Goal: Information Seeking & Learning: Check status

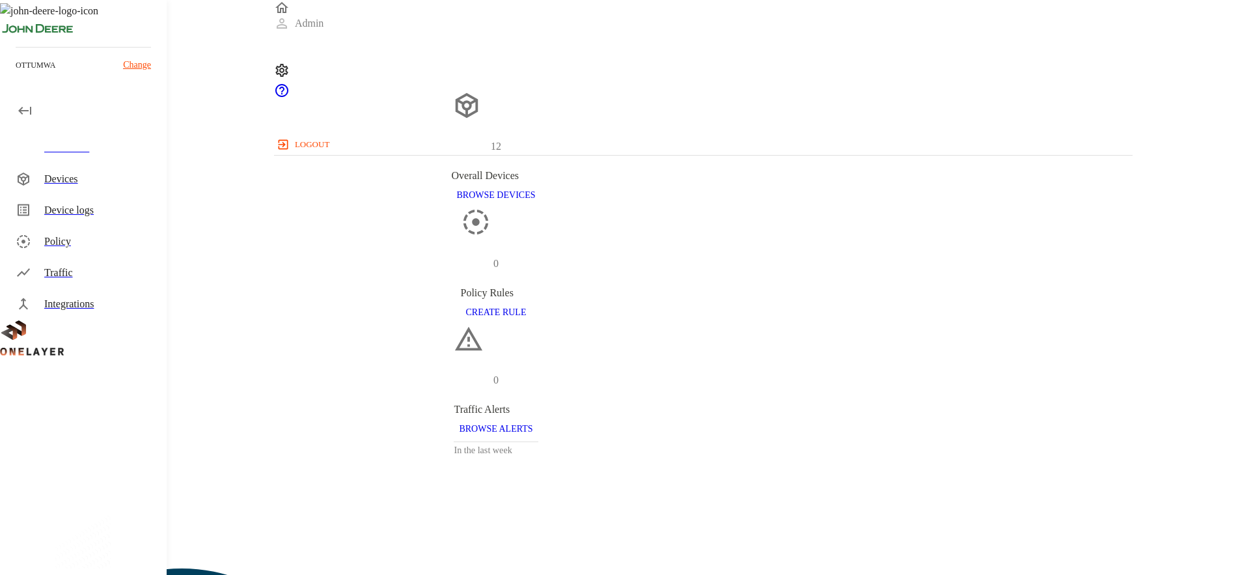
click at [93, 279] on div "Traffic" at bounding box center [100, 273] width 112 height 16
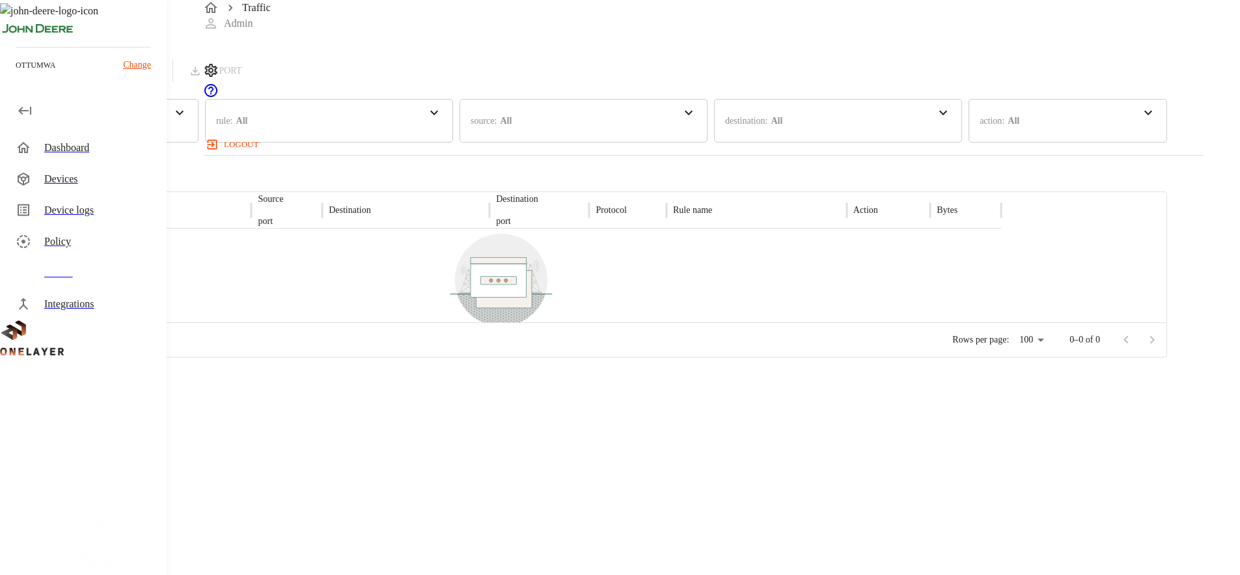
click at [88, 174] on div "Devices" at bounding box center [100, 179] width 112 height 16
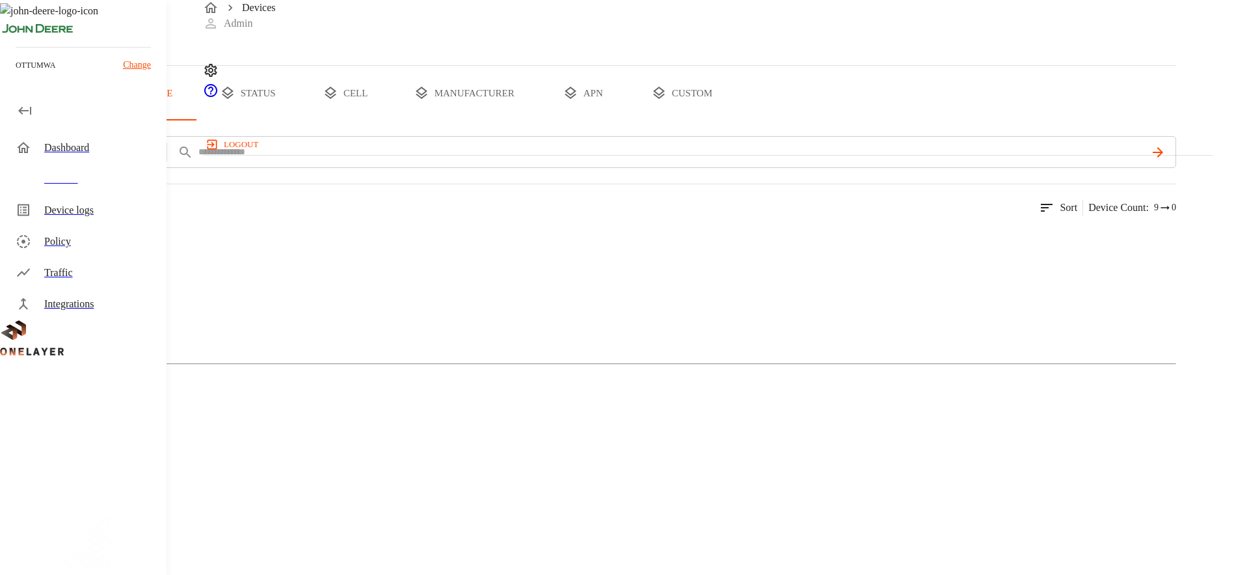
click at [631, 335] on div "Cellular Router 12 Devices 2 Models" at bounding box center [588, 333] width 1177 height 224
click at [101, 247] on figure at bounding box center [63, 239] width 75 height 16
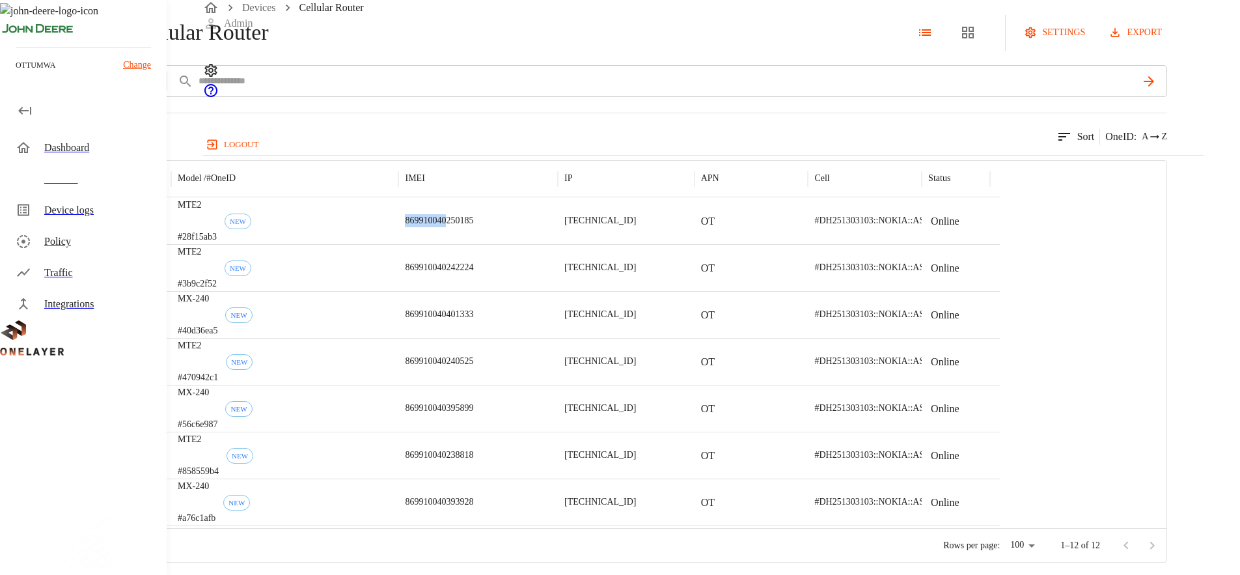
drag, startPoint x: 652, startPoint y: 277, endPoint x: 603, endPoint y: 279, distance: 48.9
click at [558, 244] on div "869910040250185" at bounding box center [477, 220] width 159 height 47
copy p "869910040"
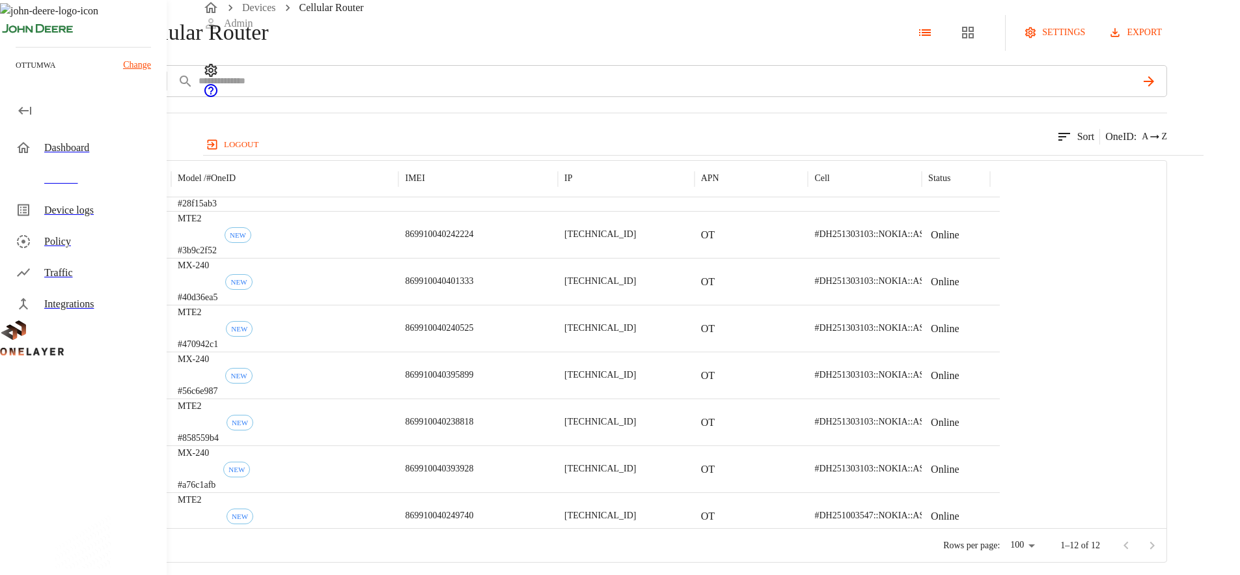
scroll to position [38, 0]
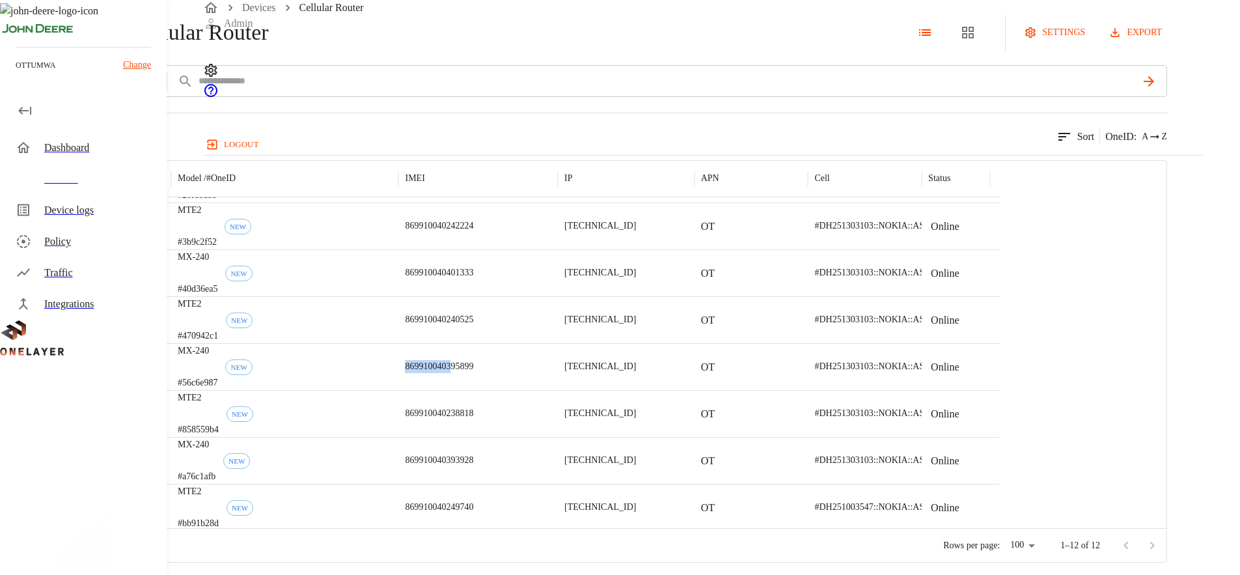
drag, startPoint x: 660, startPoint y: 424, endPoint x: 608, endPoint y: 422, distance: 51.4
click at [473, 373] on p "869910040395899" at bounding box center [439, 366] width 68 height 13
copy p "8699100403"
click at [563, 144] on div "12 results match your criteria. Sort OneID : A Z" at bounding box center [583, 129] width 1167 height 32
click at [398, 249] on div "MTE2 #3b9c2f52 NEW" at bounding box center [284, 225] width 227 height 47
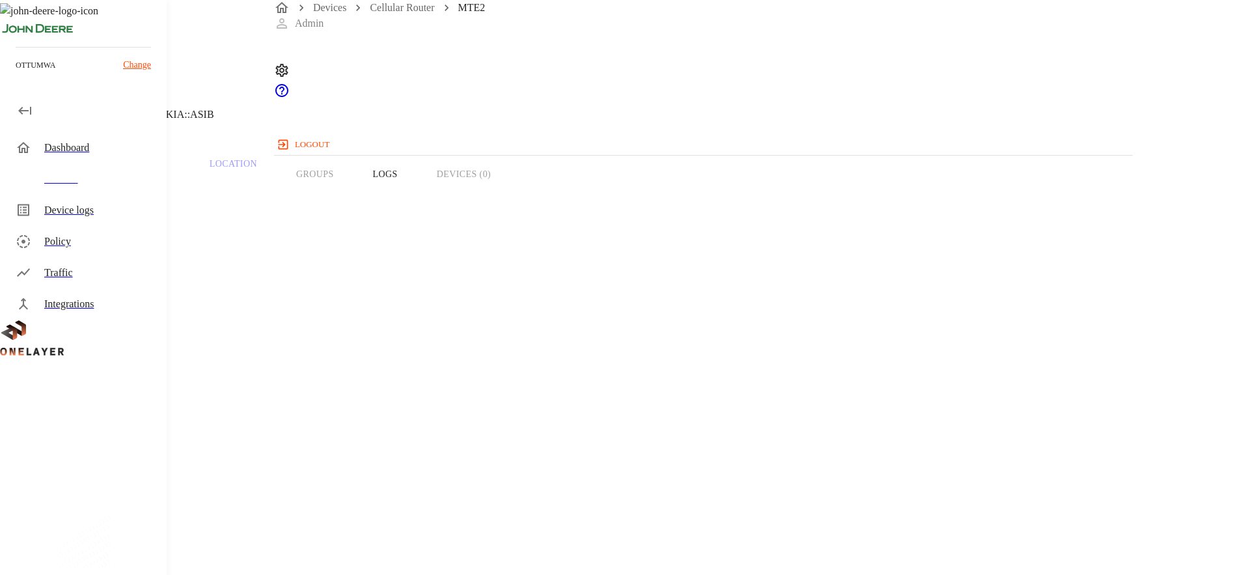
drag, startPoint x: 478, startPoint y: 354, endPoint x: 418, endPoint y: 351, distance: 60.6
click at [418, 484] on section "IMEI: 869910040242224" at bounding box center [495, 505] width 929 height 42
copy section "8699100402"
click at [16, 74] on icon at bounding box center [8, 67] width 16 height 16
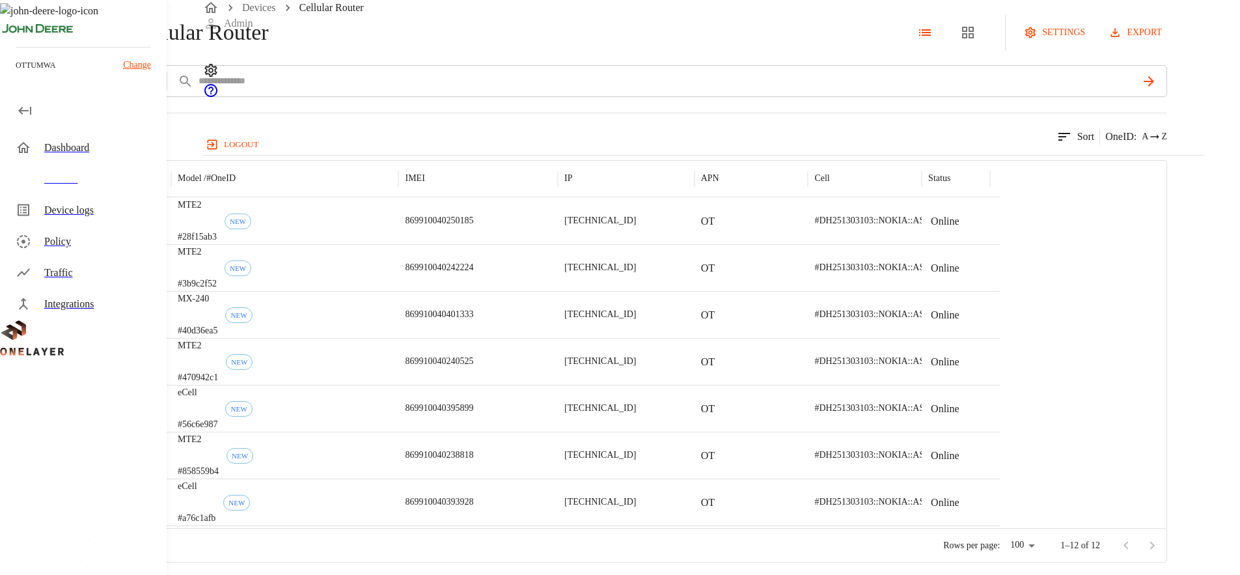
click at [554, 58] on div "Cellular Router settings export" at bounding box center [583, 32] width 1167 height 65
click at [88, 97] on button "add filter" at bounding box center [44, 81] width 88 height 32
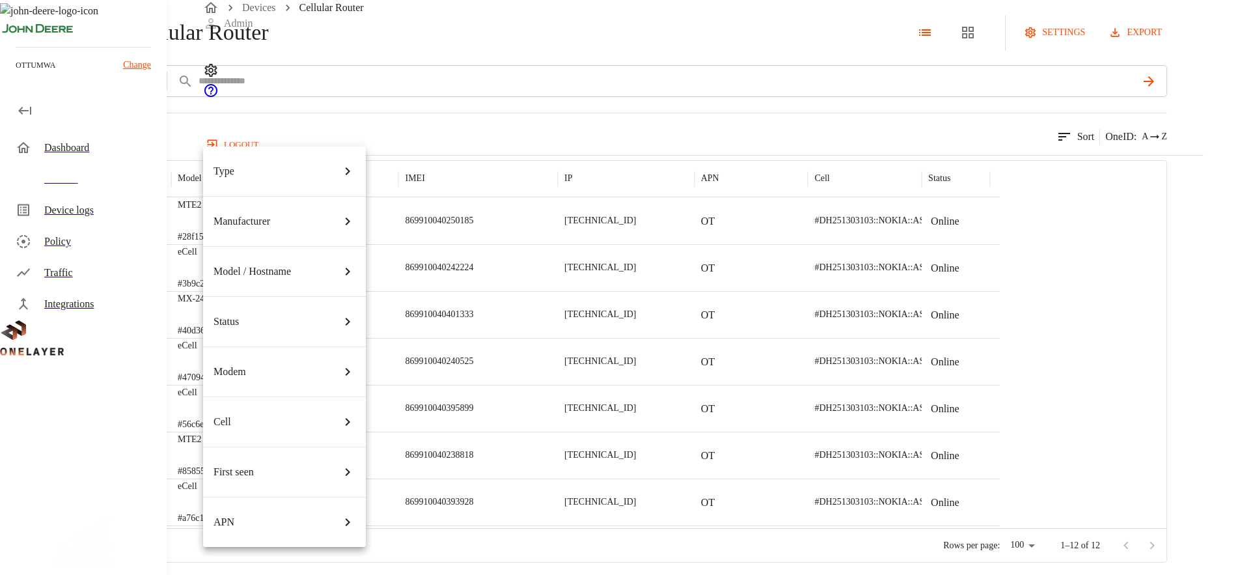
click at [282, 161] on div "Type" at bounding box center [284, 171] width 142 height 36
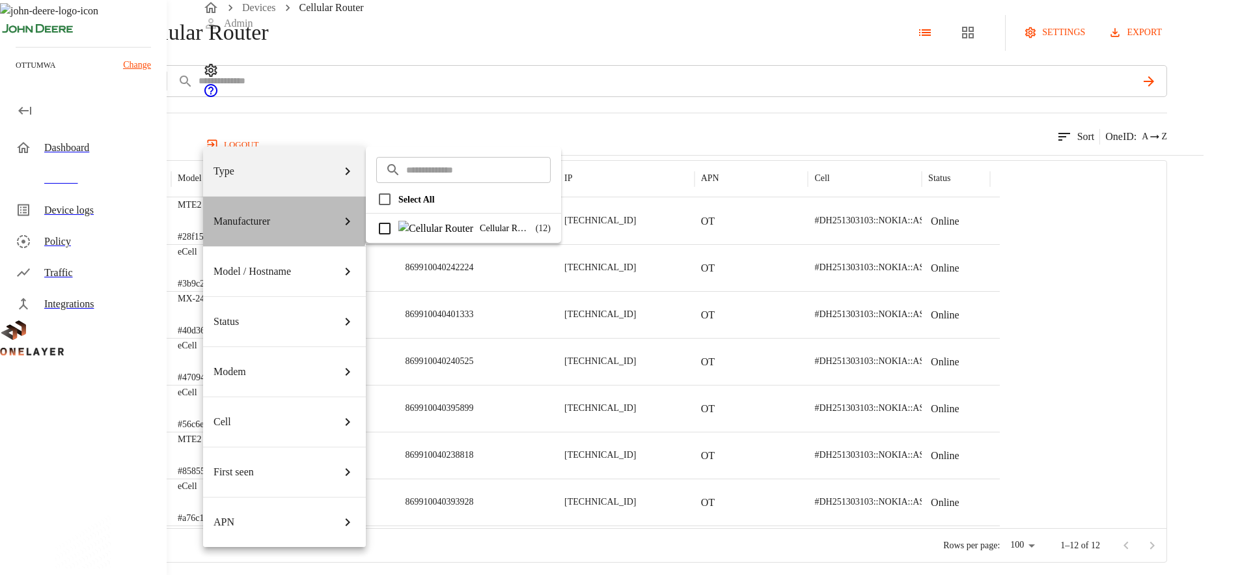
click at [273, 203] on div "Manufacturer" at bounding box center [284, 221] width 142 height 36
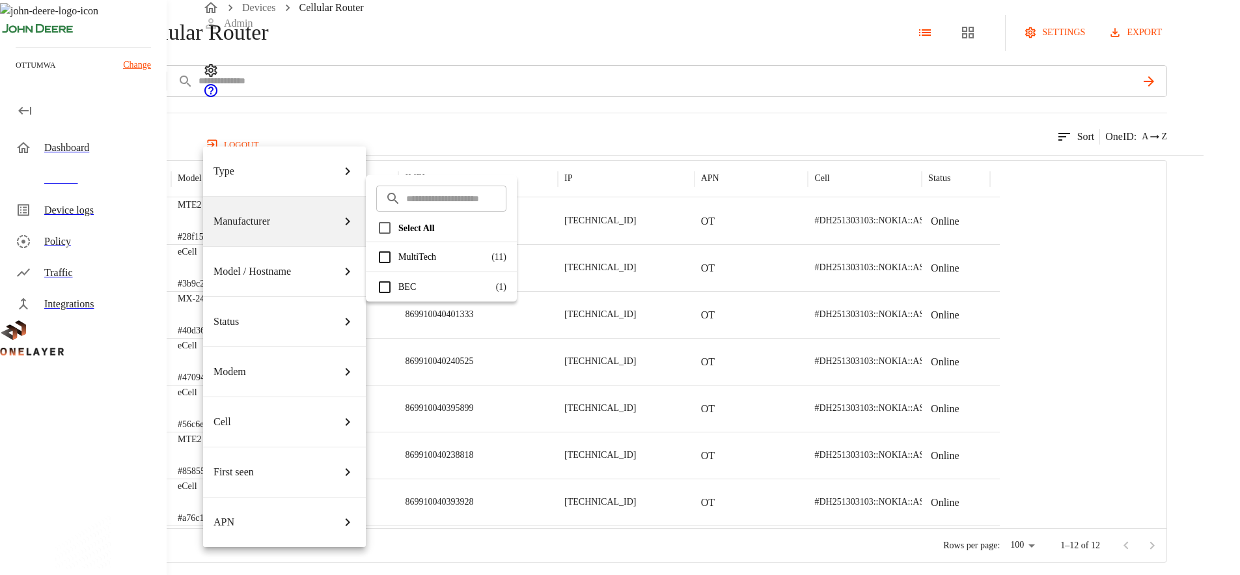
click at [418, 293] on div "BEC ( 1 )" at bounding box center [441, 286] width 151 height 29
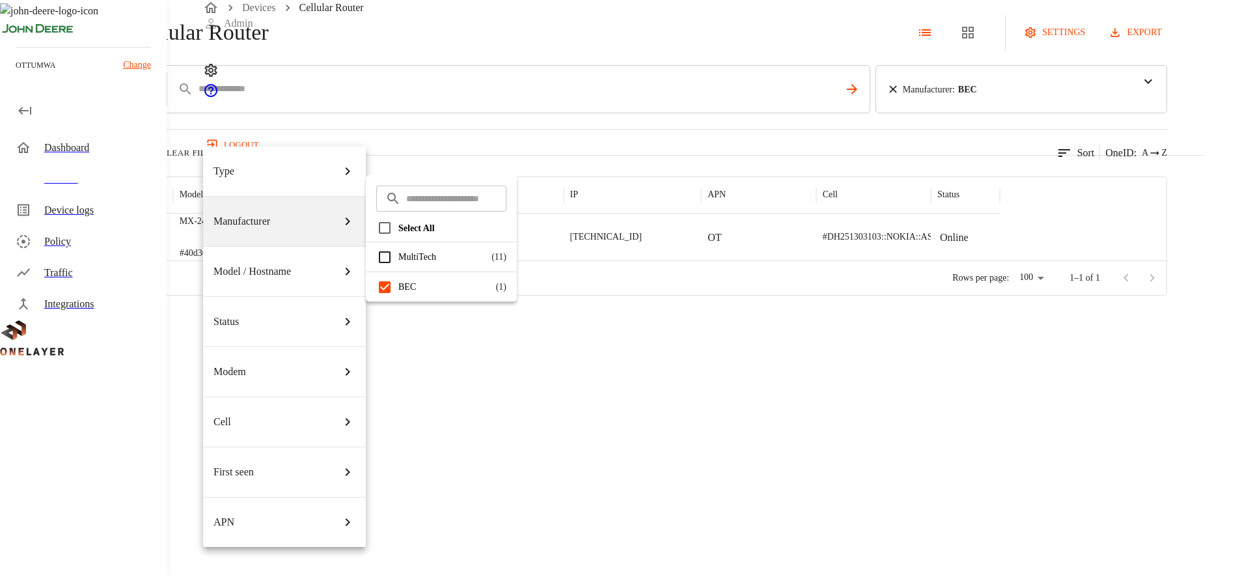
click at [754, 181] on div at bounding box center [620, 287] width 1240 height 575
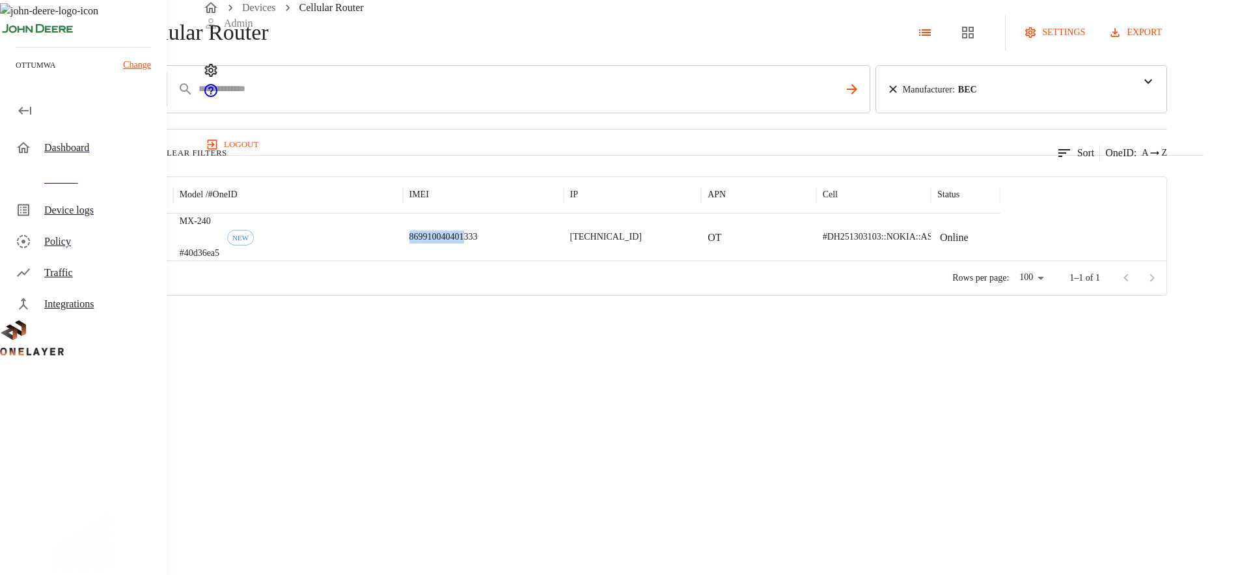
drag, startPoint x: 611, startPoint y: 279, endPoint x: 671, endPoint y: 280, distance: 59.9
click at [478, 243] on p "869910040401333" at bounding box center [443, 236] width 68 height 13
copy p "869910040401"
click at [202, 85] on div "Cellular Router settings export add filter IMEI **** Manufacturer : BEC ​ ​ Sel…" at bounding box center [620, 147] width 1240 height 295
click at [14, 40] on icon at bounding box center [7, 32] width 14 height 14
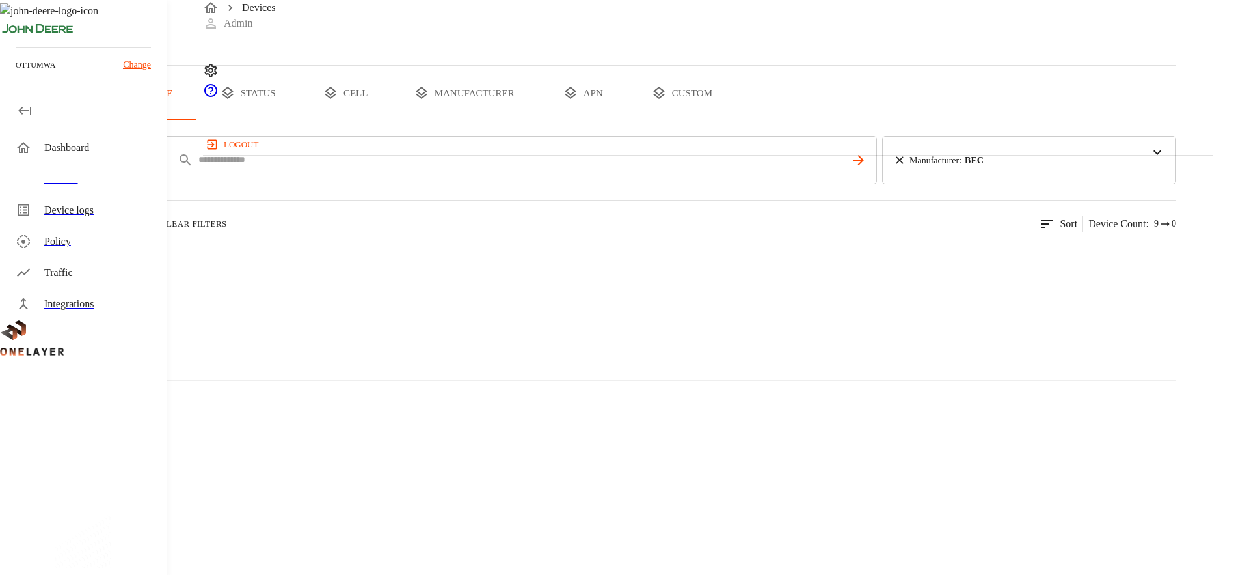
drag, startPoint x: 502, startPoint y: 342, endPoint x: 496, endPoint y: 338, distance: 7.4
click at [502, 342] on div "Cellular Router 1 Devices 1 Models" at bounding box center [588, 349] width 1177 height 224
drag, startPoint x: 463, startPoint y: 293, endPoint x: 374, endPoint y: 241, distance: 103.2
click at [461, 293] on div "Cellular Router 1 Devices 1 Models" at bounding box center [588, 349] width 1177 height 224
click at [232, 232] on button "Clear Filters" at bounding box center [186, 224] width 91 height 16
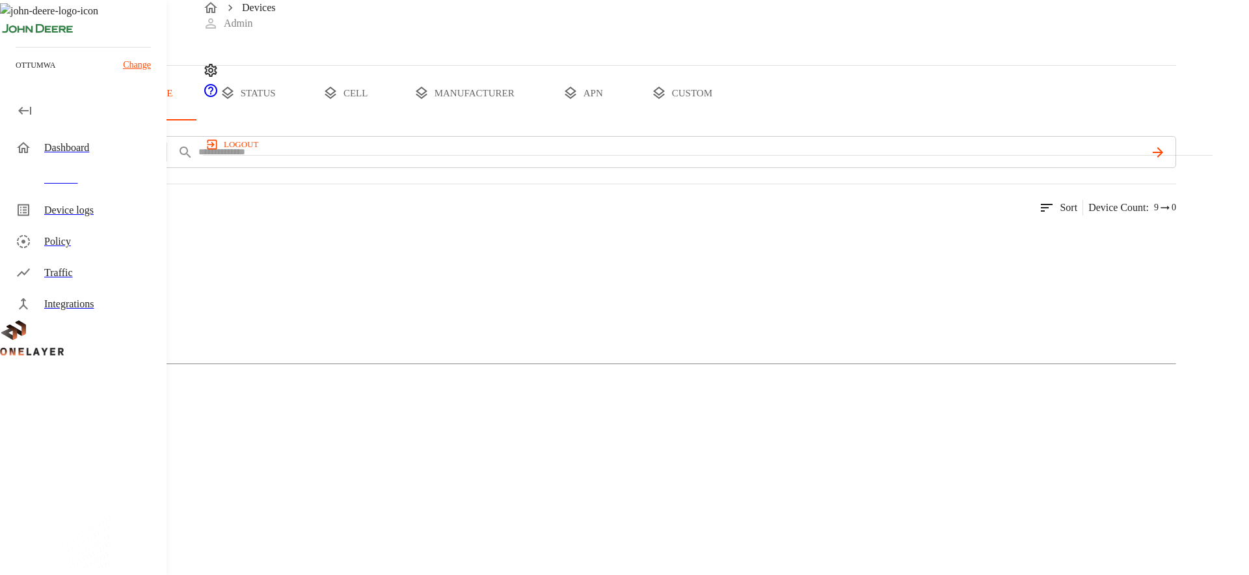
click at [88, 168] on button "add filter" at bounding box center [44, 152] width 88 height 32
click at [309, 274] on div "Manufacturer" at bounding box center [284, 292] width 142 height 36
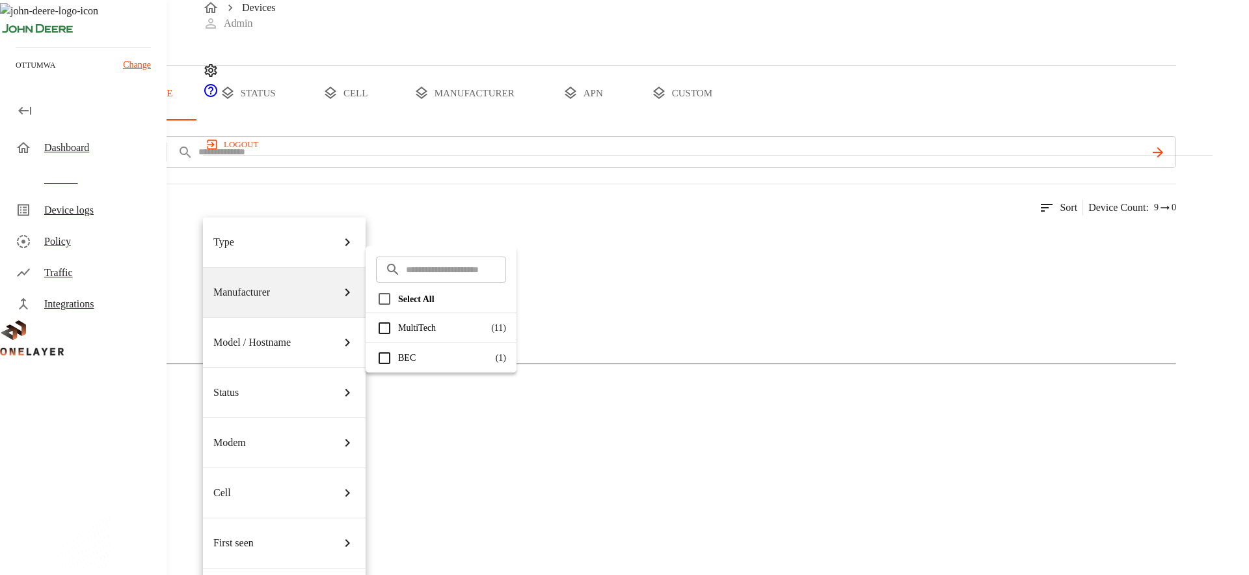
click at [506, 359] on p "( 1 )" at bounding box center [501, 358] width 10 height 14
click at [477, 325] on p "MultiTech" at bounding box center [441, 328] width 87 height 14
click at [750, 305] on div at bounding box center [624, 287] width 1249 height 575
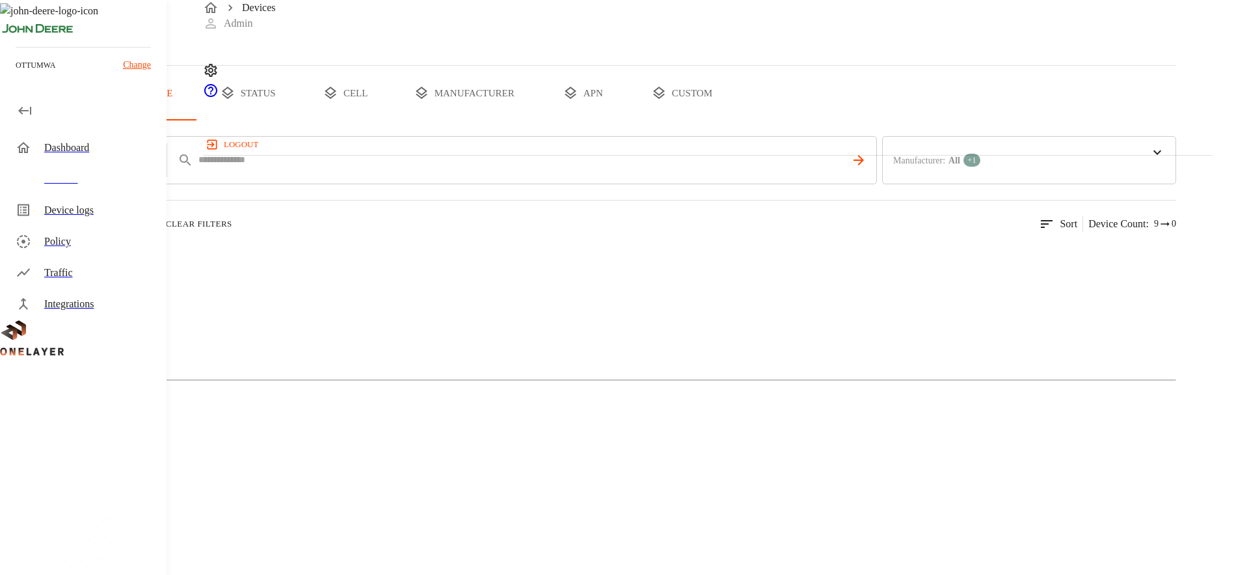
click at [88, 184] on button "add filter" at bounding box center [44, 160] width 88 height 48
click at [291, 324] on div "Model / Hostname" at bounding box center [284, 342] width 142 height 36
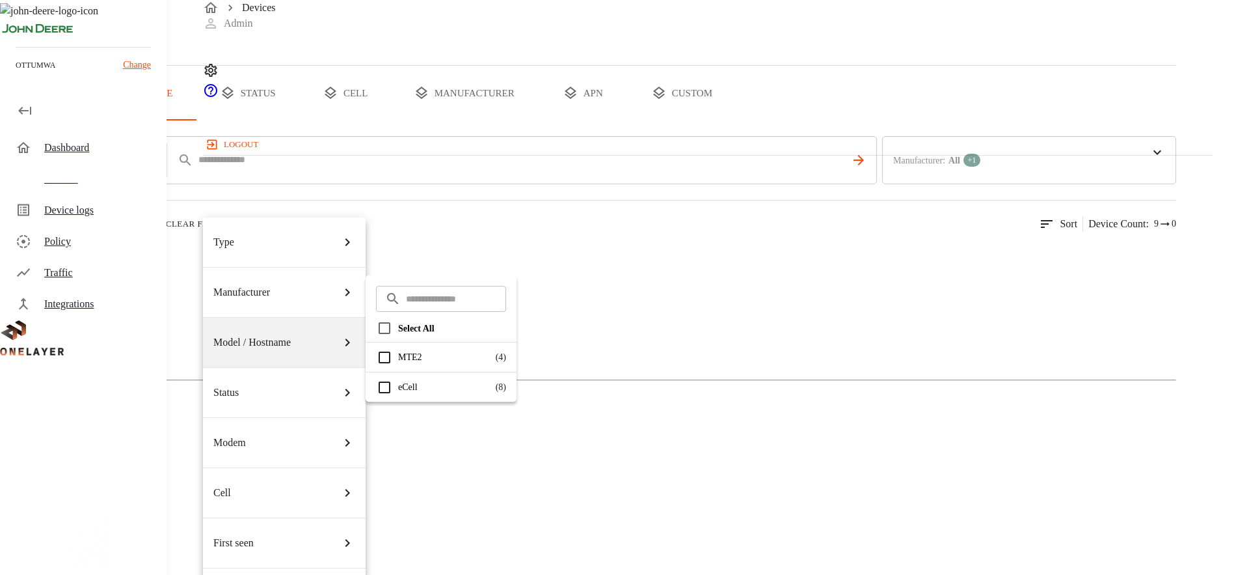
click at [425, 357] on p "MTE2" at bounding box center [443, 357] width 91 height 14
click at [703, 331] on div at bounding box center [624, 287] width 1249 height 575
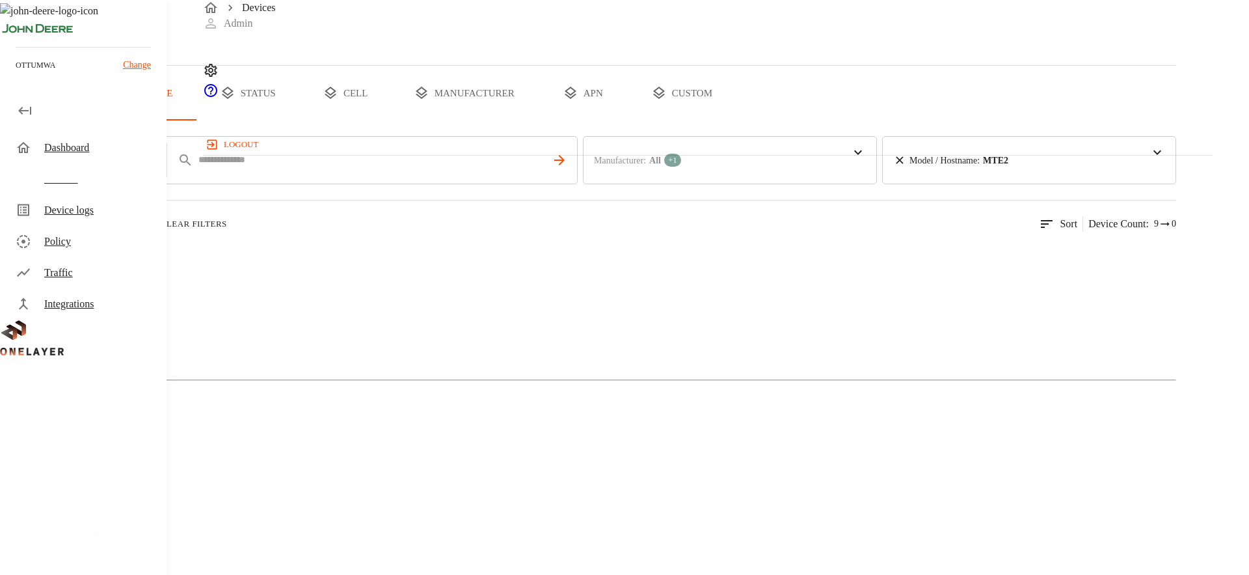
click at [295, 338] on div "Cellular Router" at bounding box center [588, 305] width 1177 height 65
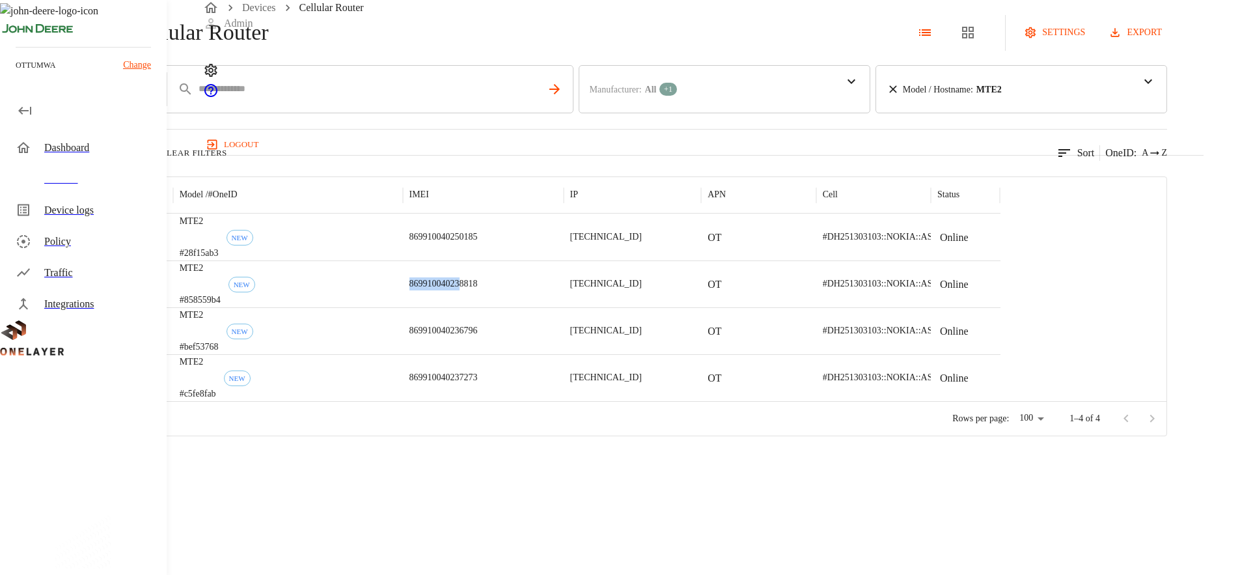
drag, startPoint x: 668, startPoint y: 323, endPoint x: 612, endPoint y: 327, distance: 55.4
click at [478, 290] on p "869910040238818" at bounding box center [443, 283] width 68 height 13
copy p "86991004023"
drag, startPoint x: 667, startPoint y: 278, endPoint x: 612, endPoint y: 278, distance: 55.3
click at [478, 243] on p "869910040250185" at bounding box center [443, 236] width 68 height 13
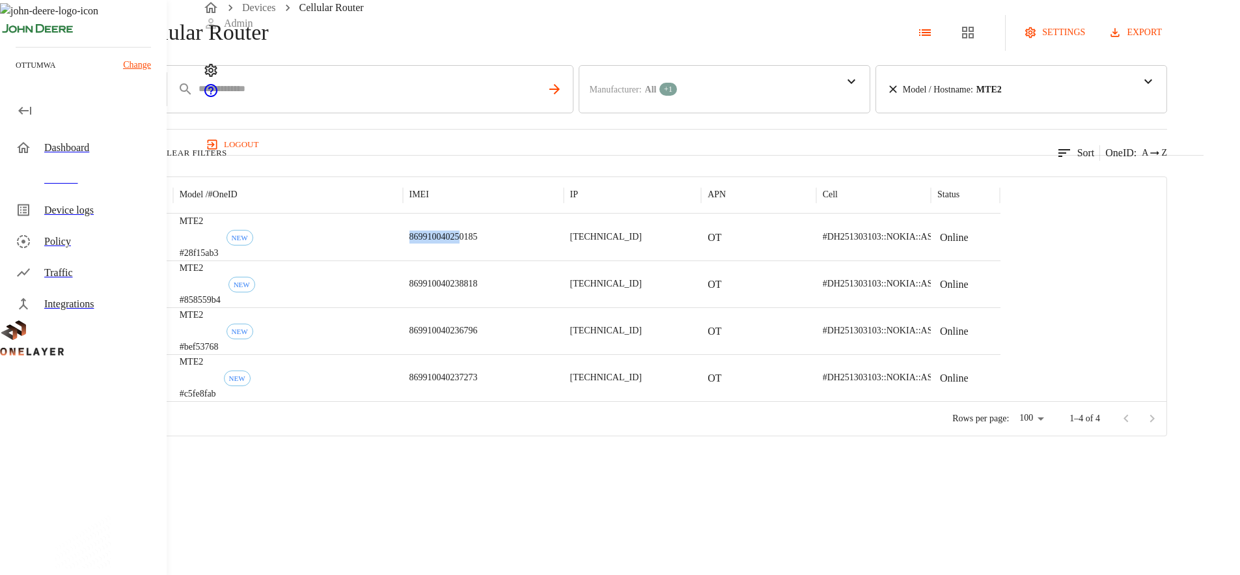
copy p "86991004025"
click at [647, 59] on div "Cellular Router settings export" at bounding box center [583, 32] width 1167 height 65
click at [14, 40] on icon at bounding box center [7, 32] width 14 height 14
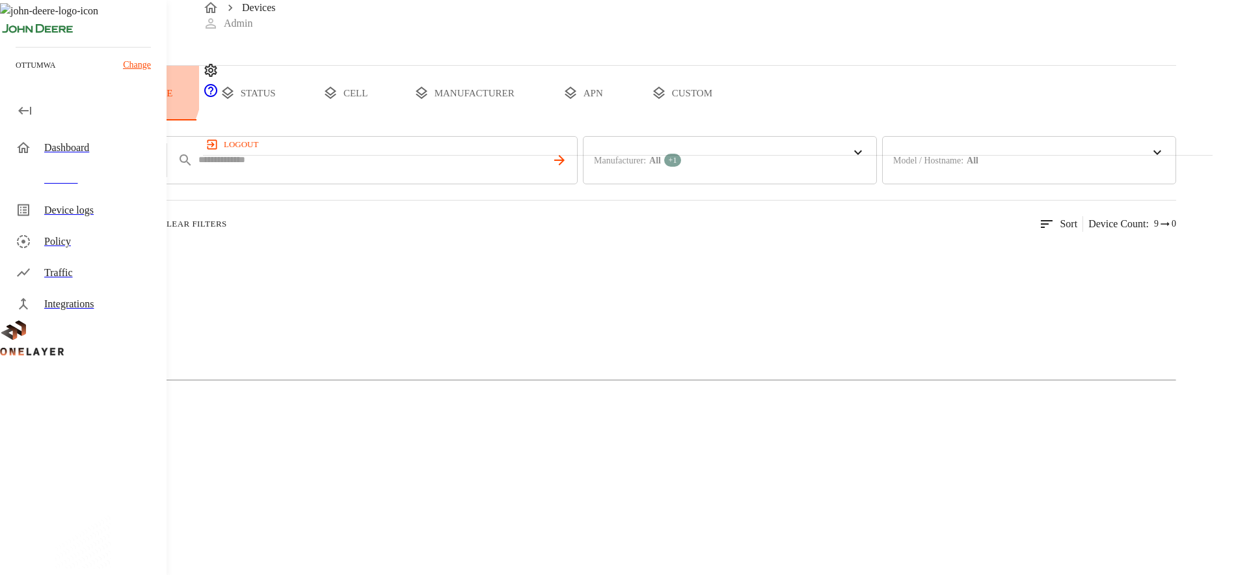
click at [199, 120] on button "type" at bounding box center [151, 93] width 98 height 55
click at [102, 120] on button "all devices" at bounding box center [51, 93] width 102 height 55
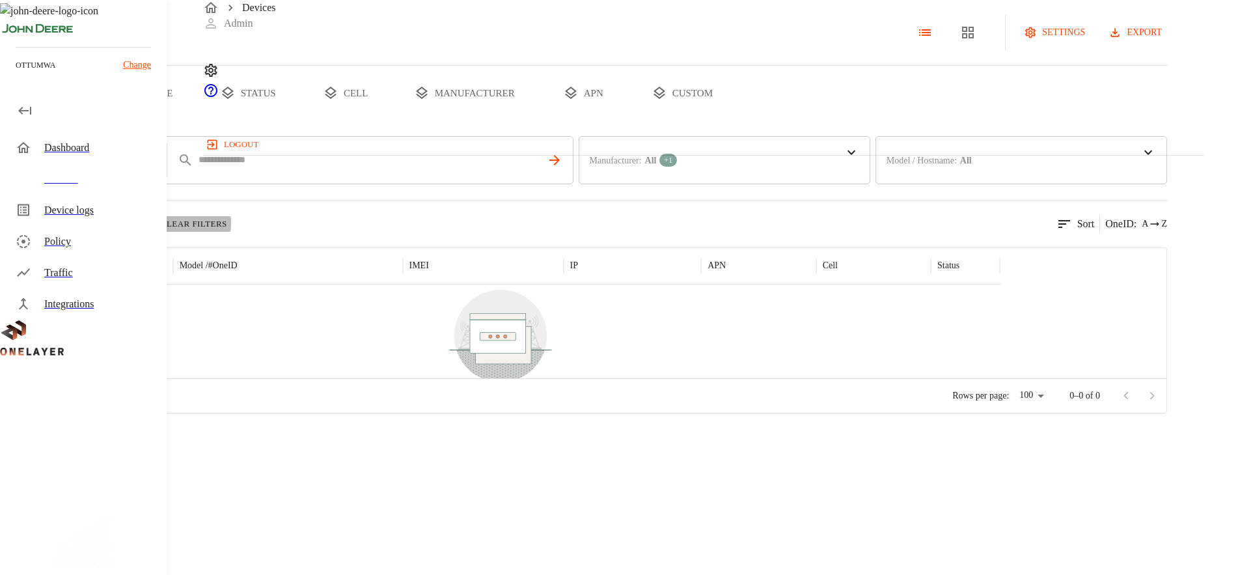
click at [156, 230] on icon "button" at bounding box center [149, 223] width 13 height 13
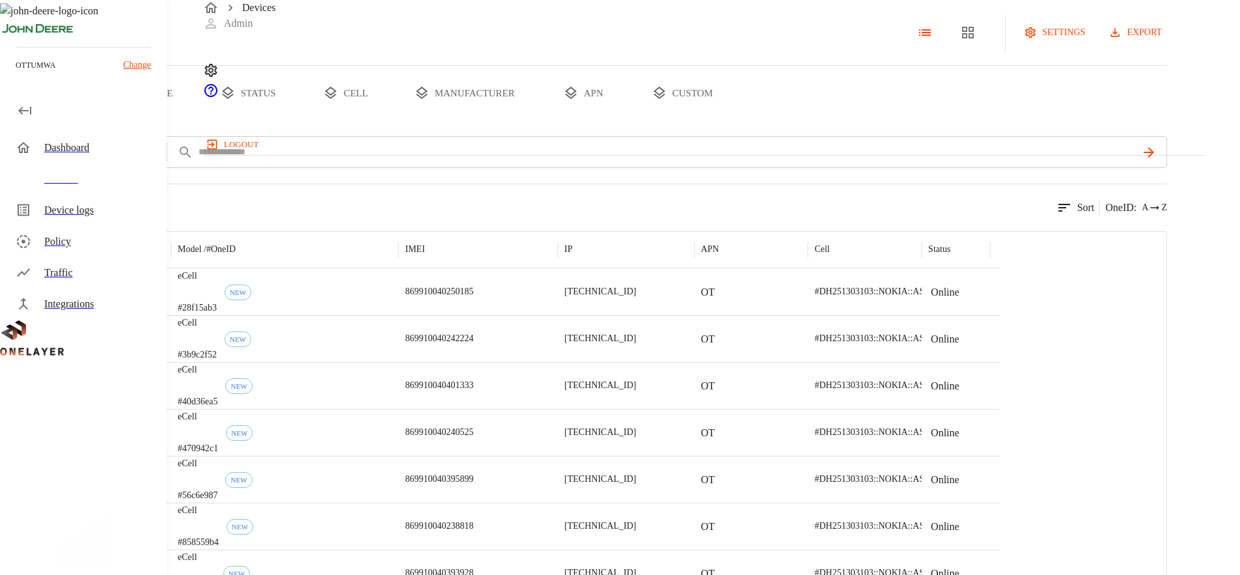
click at [102, 120] on button "all devices" at bounding box center [51, 93] width 102 height 55
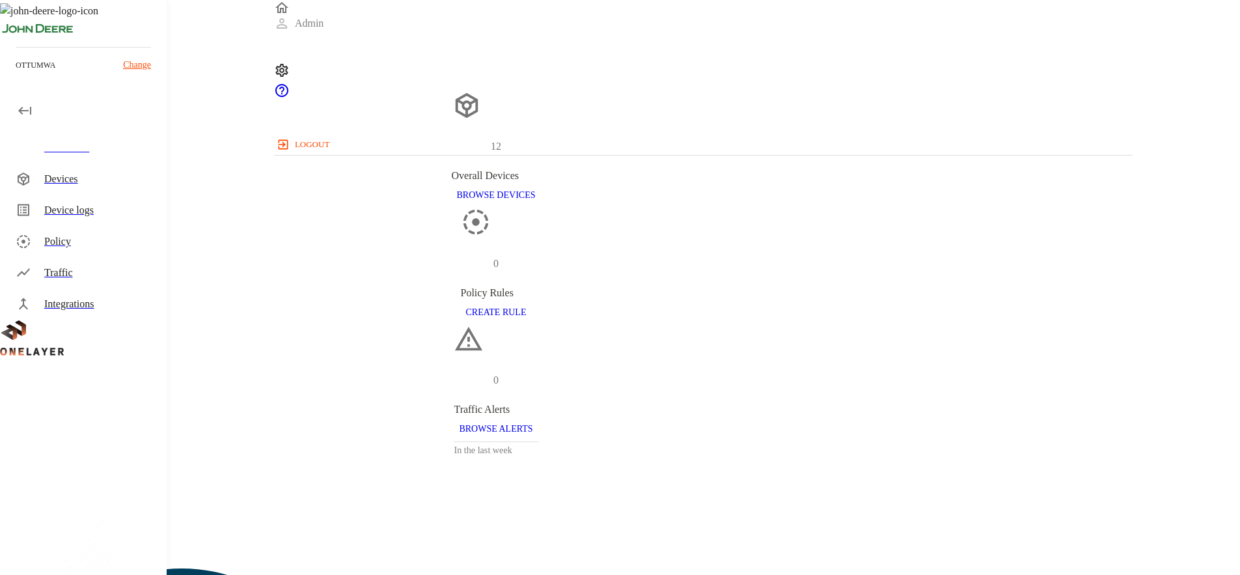
click at [78, 180] on div "Devices" at bounding box center [100, 179] width 112 height 16
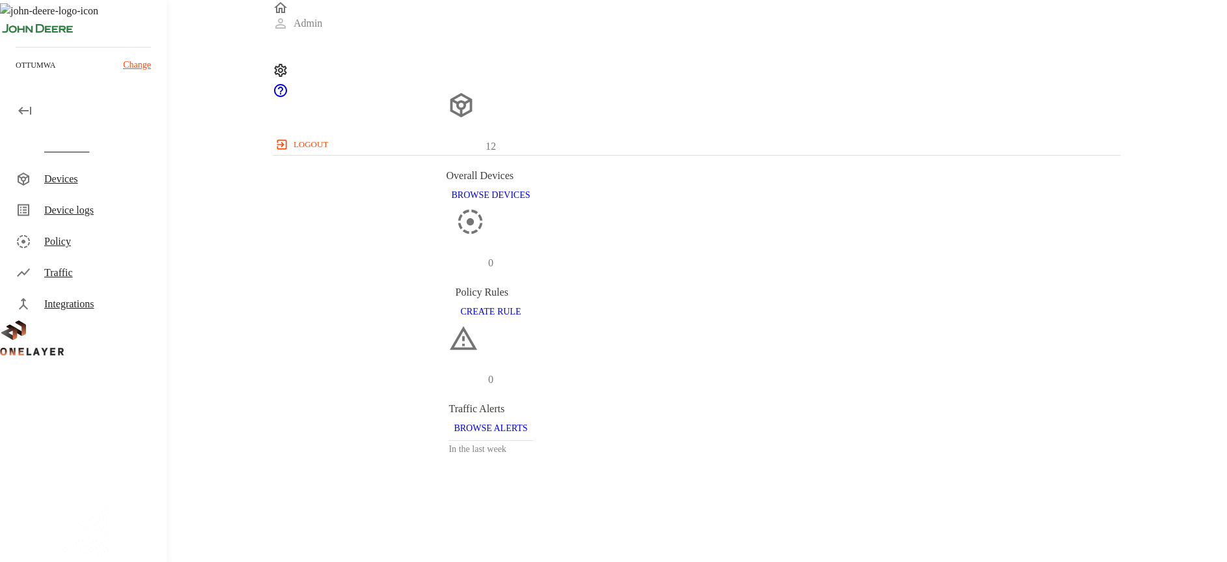
click at [88, 172] on div "Devices" at bounding box center [100, 179] width 112 height 16
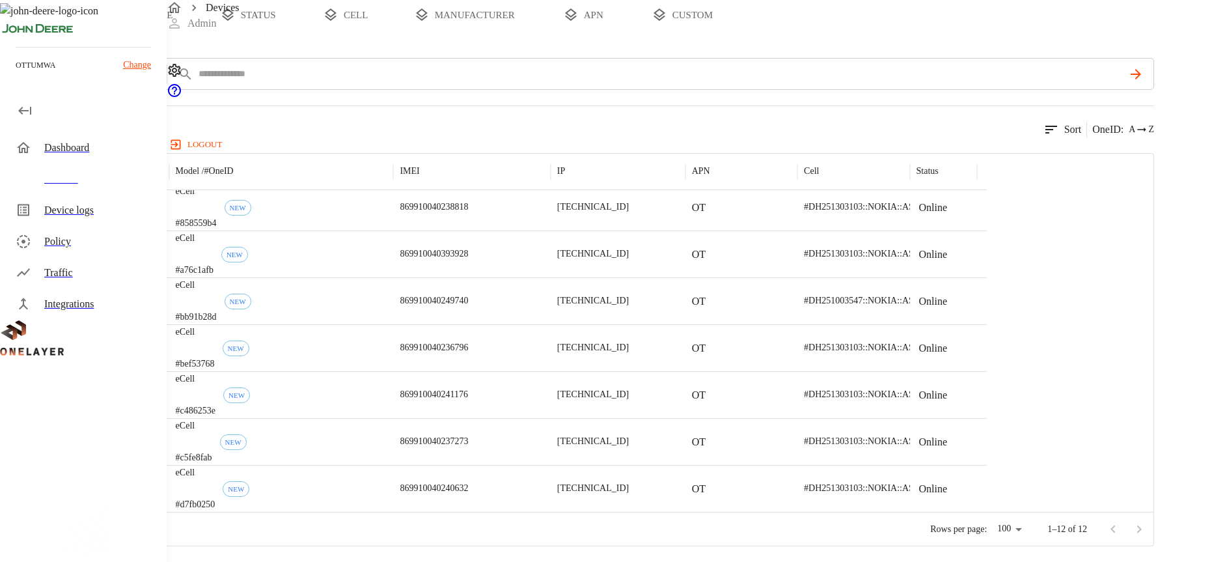
click at [126, 158] on div "Dashboard" at bounding box center [85, 147] width 161 height 31
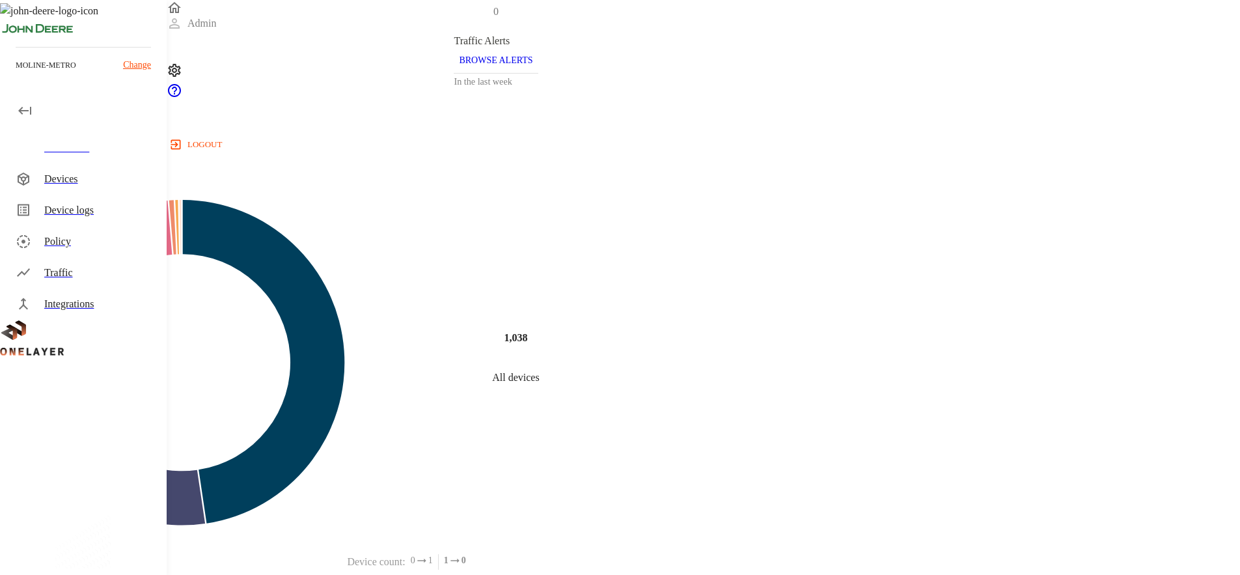
scroll to position [626, 0]
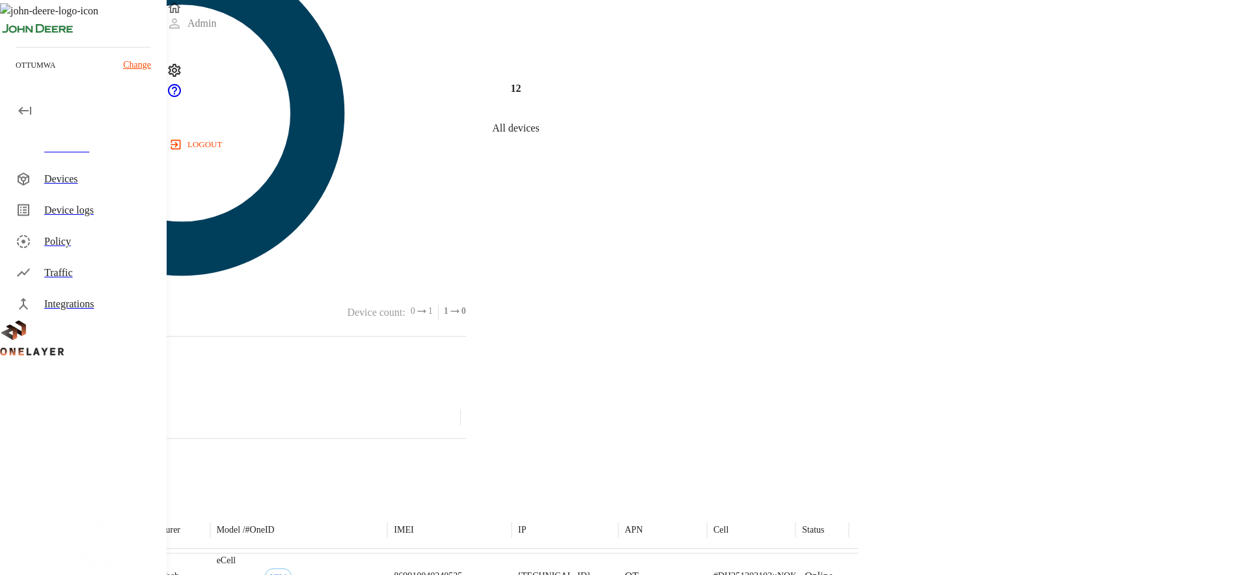
scroll to position [208, 0]
click at [388, 552] on div "eCell #470942c1 NEW" at bounding box center [299, 575] width 178 height 47
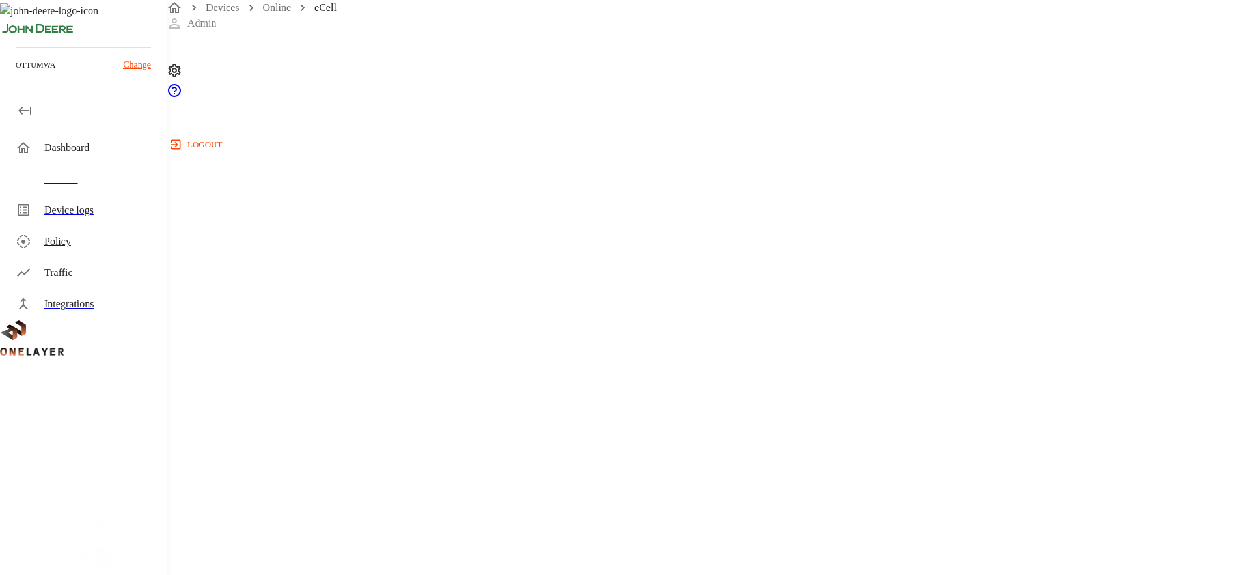
scroll to position [405, 0]
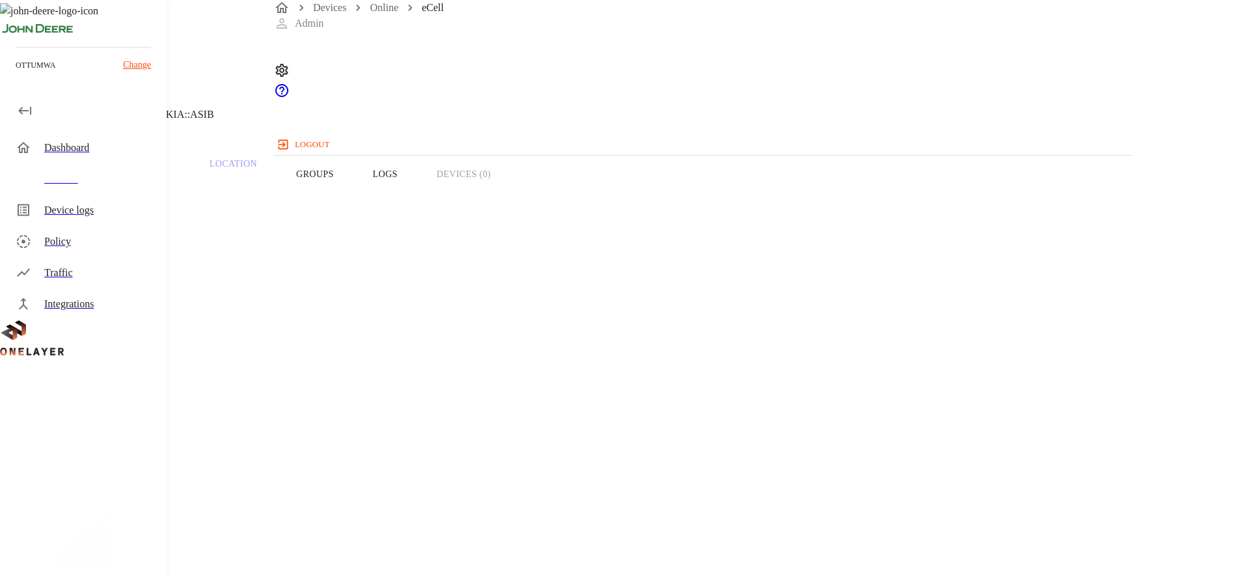
scroll to position [396, 0]
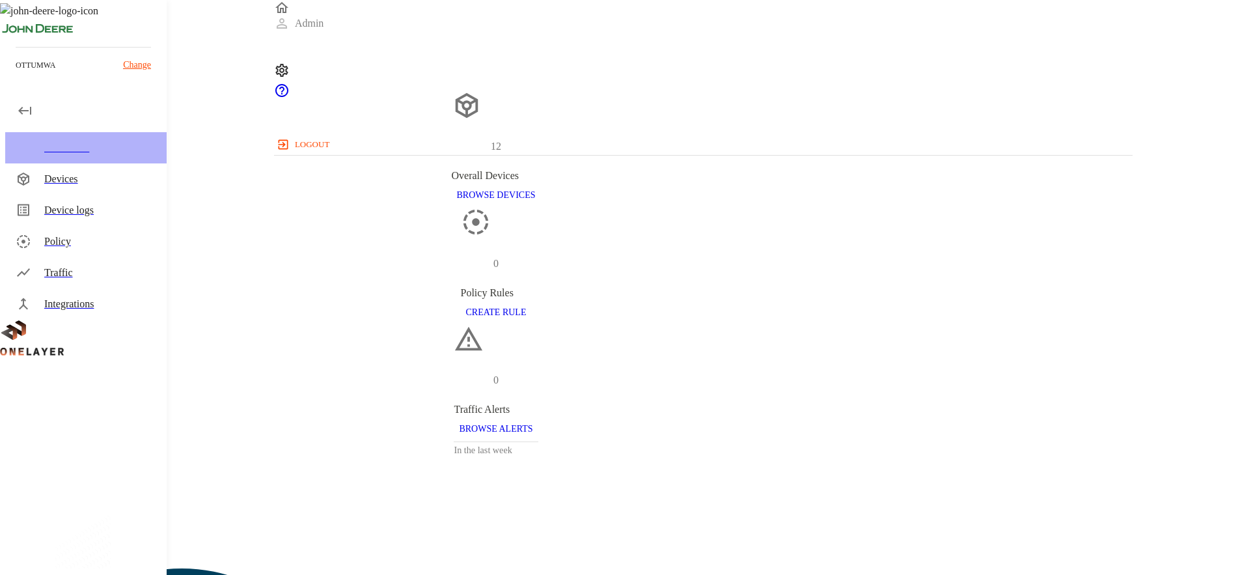
click at [49, 139] on div "Dashboard" at bounding box center [85, 147] width 161 height 31
click at [61, 161] on div "Dashboard" at bounding box center [85, 147] width 161 height 31
click at [65, 184] on div "Devices" at bounding box center [100, 179] width 112 height 16
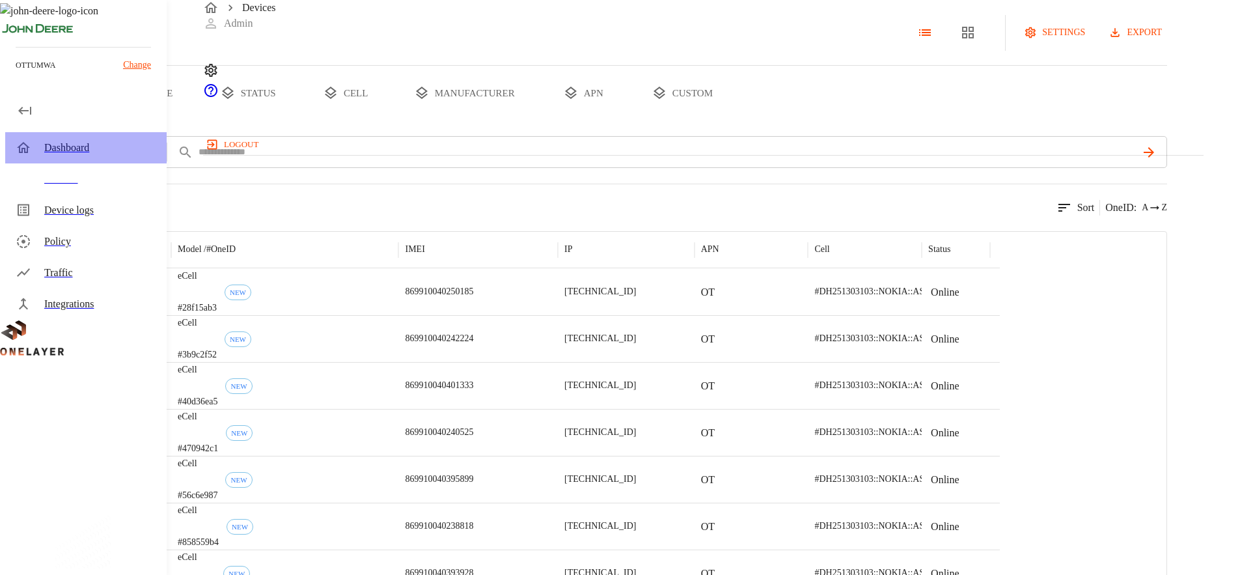
click at [79, 157] on div "Dashboard" at bounding box center [85, 147] width 161 height 31
